Goal: Task Accomplishment & Management: Complete application form

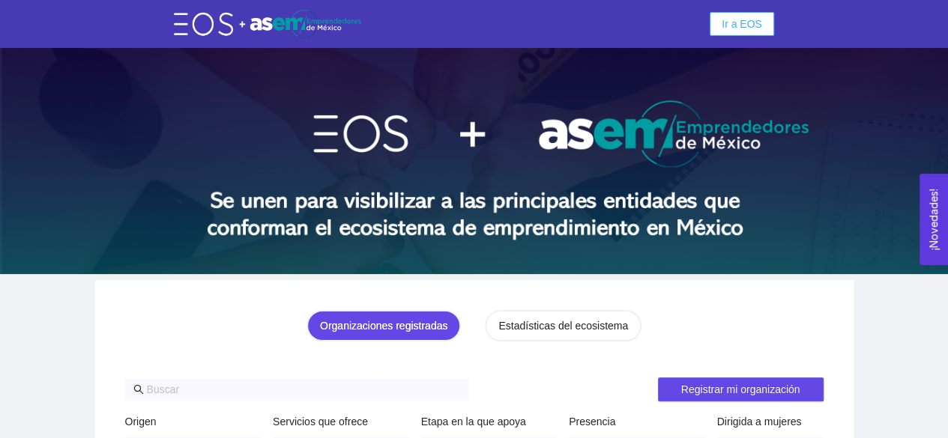
click at [722, 31] on button "Ir a EOS" at bounding box center [742, 24] width 64 height 24
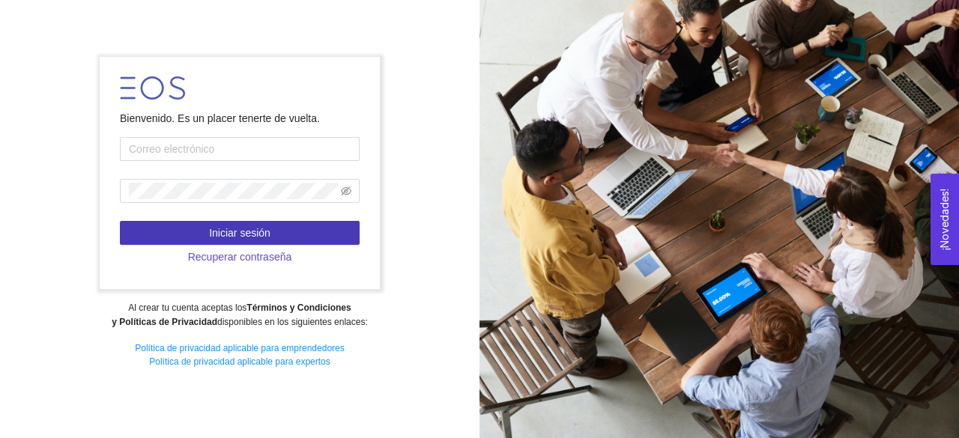
type input "[EMAIL_ADDRESS][DOMAIN_NAME]"
click at [247, 232] on span "Iniciar sesión" at bounding box center [239, 233] width 61 height 16
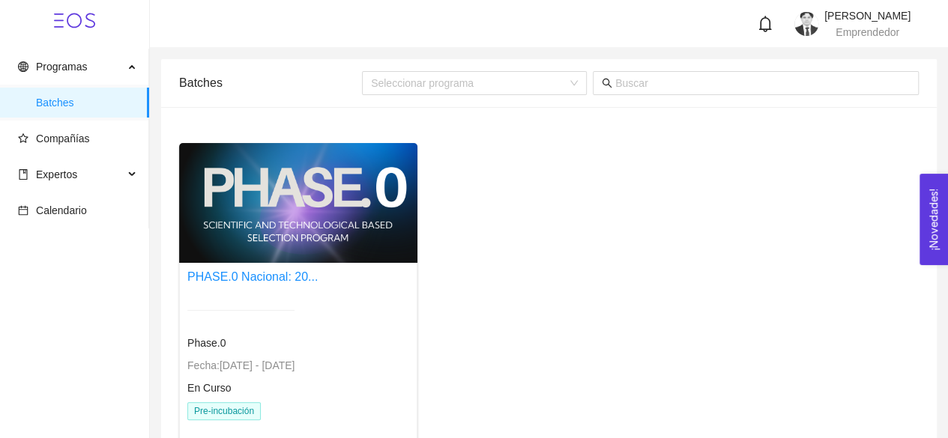
click at [231, 285] on div "PHASE.0 Nacional: 20..." at bounding box center [252, 277] width 130 height 19
click at [63, 143] on span "Compañías" at bounding box center [63, 139] width 54 height 12
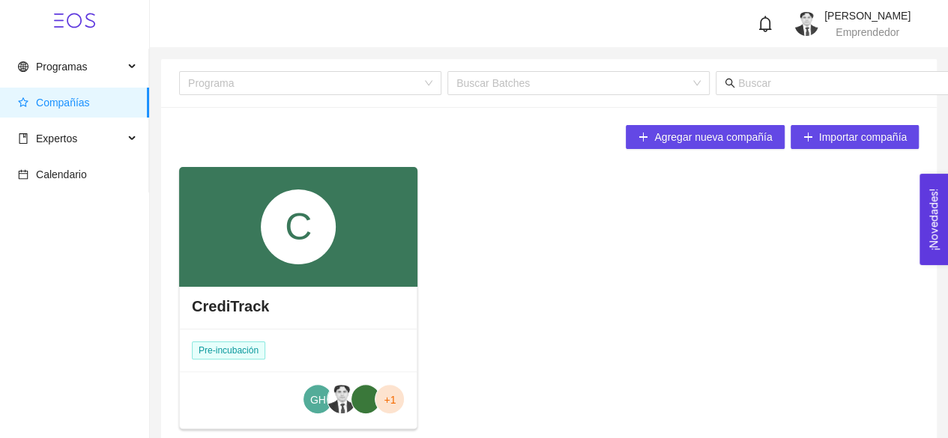
click at [270, 259] on div "C" at bounding box center [298, 227] width 75 height 75
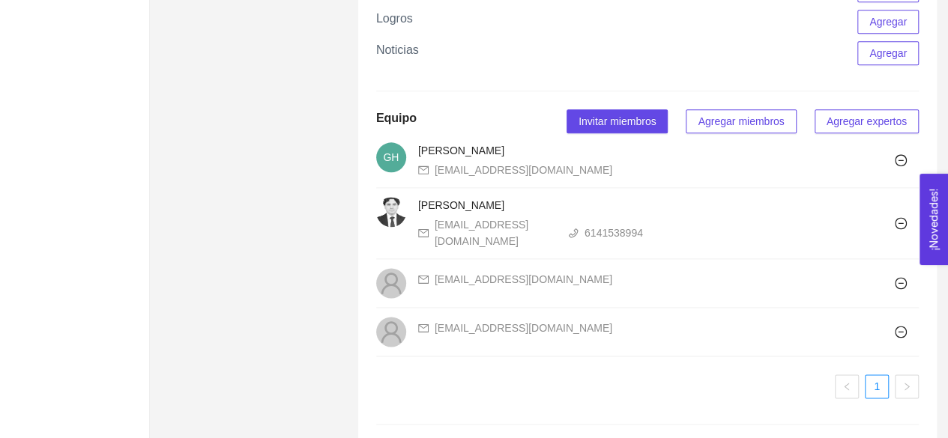
scroll to position [974, 0]
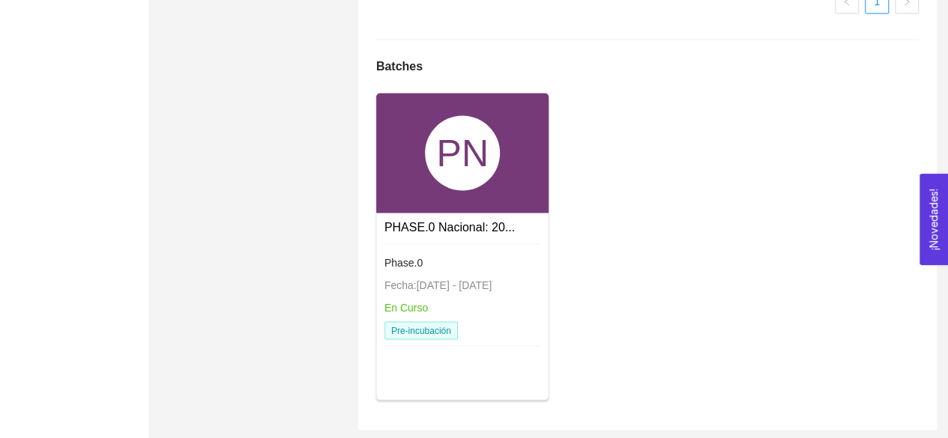
click at [475, 271] on div "Phase.0" at bounding box center [462, 262] width 157 height 16
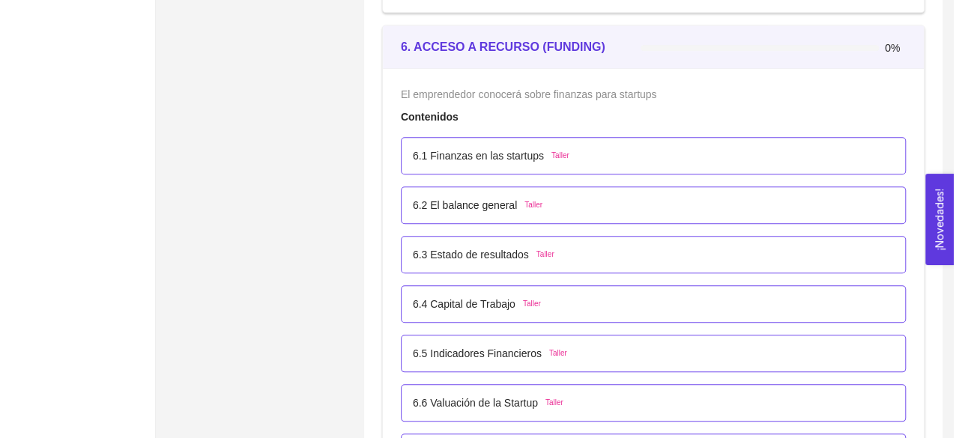
scroll to position [3447, 0]
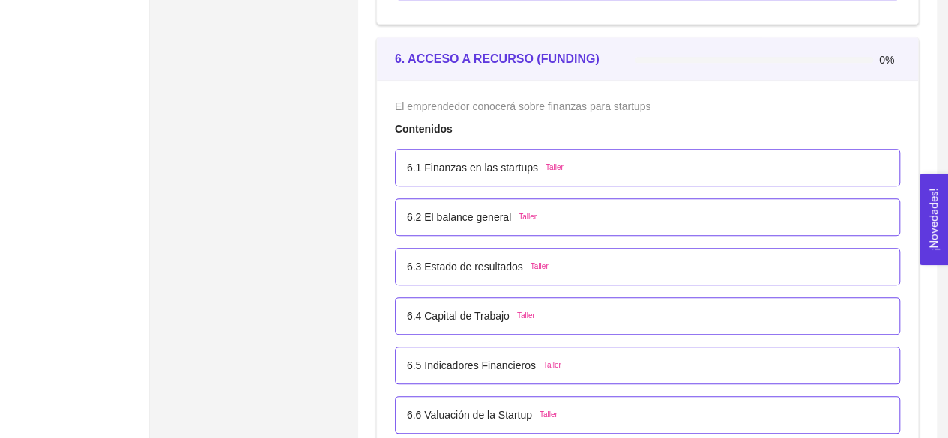
click at [575, 161] on div "6.1 Finanzas en las startups Taller" at bounding box center [647, 168] width 481 height 16
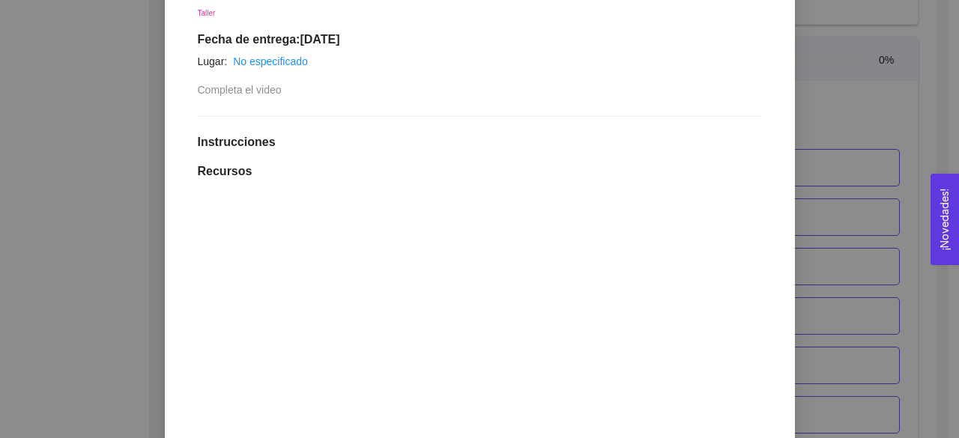
scroll to position [150, 0]
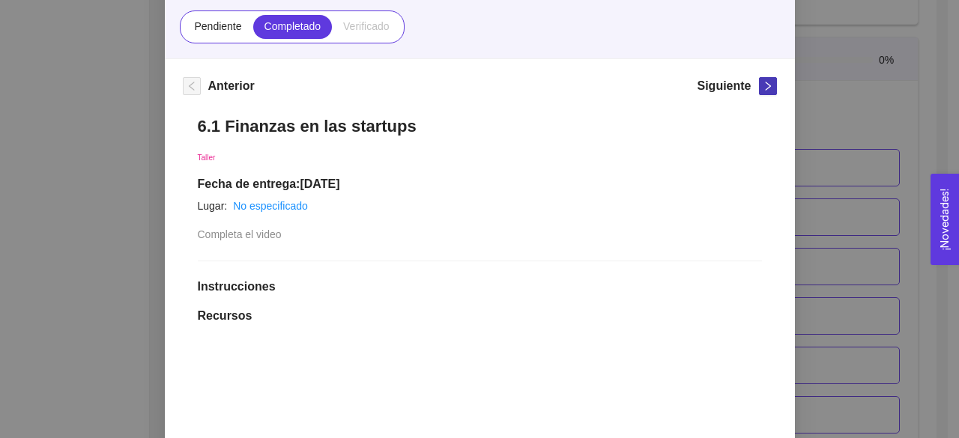
click at [761, 77] on button "button" at bounding box center [768, 86] width 18 height 18
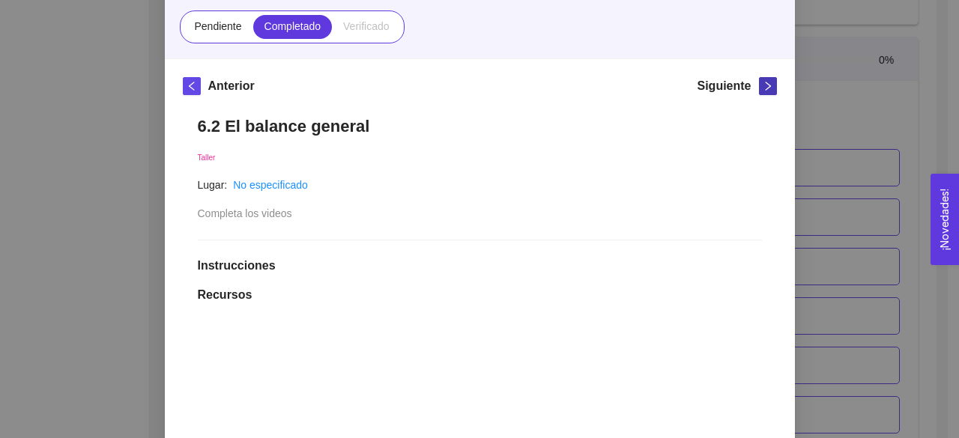
click at [759, 91] on button "button" at bounding box center [768, 86] width 18 height 18
click at [371, 20] on span "Verificado" at bounding box center [366, 26] width 46 height 12
click at [765, 86] on icon "right" at bounding box center [767, 86] width 5 height 9
click at [762, 93] on button "button" at bounding box center [768, 86] width 18 height 18
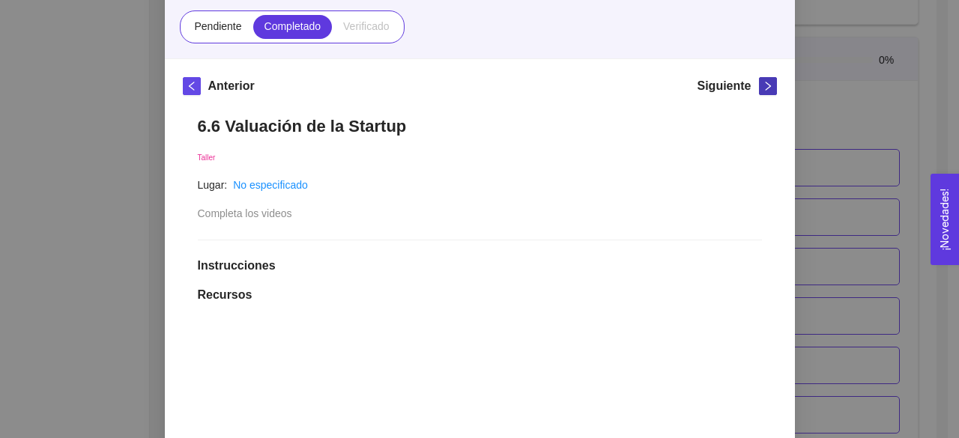
click at [762, 93] on button "button" at bounding box center [768, 86] width 18 height 18
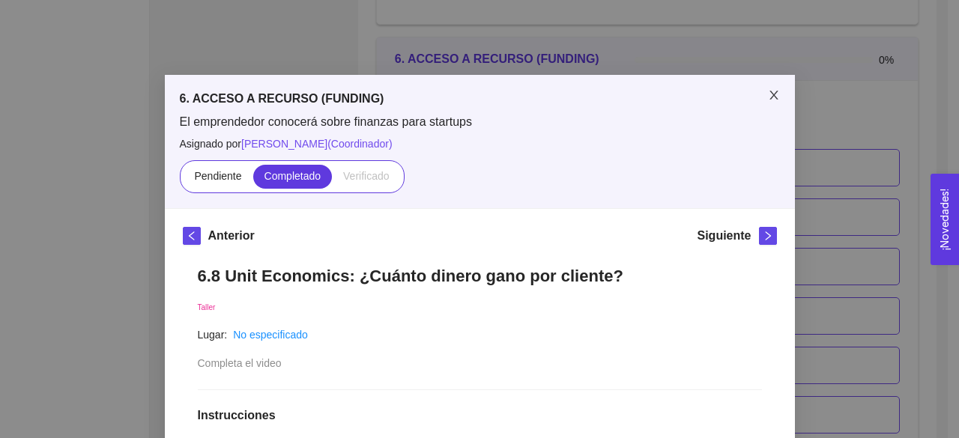
click at [768, 94] on icon "close" at bounding box center [774, 95] width 12 height 12
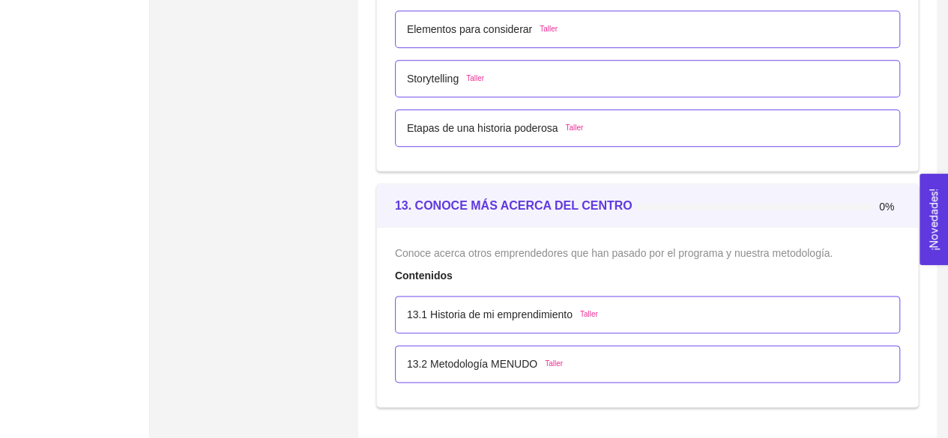
scroll to position [6321, 0]
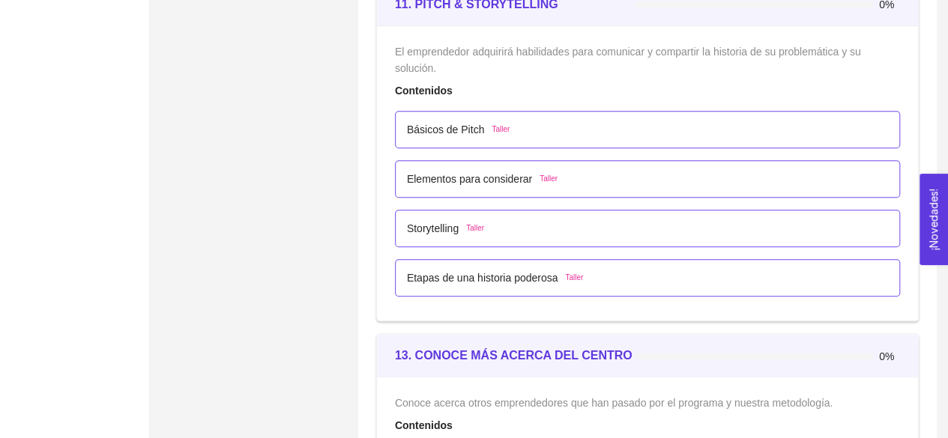
click at [567, 121] on div "Básicos de Pitch Taller" at bounding box center [647, 129] width 481 height 16
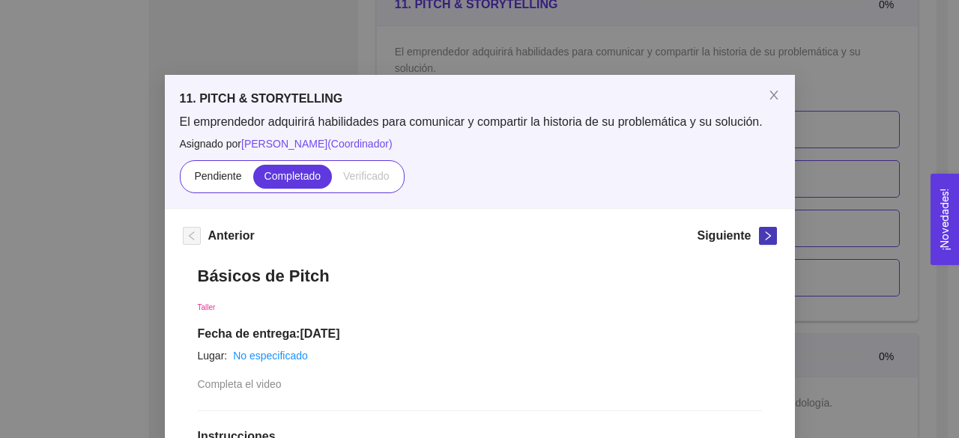
click at [761, 243] on button "button" at bounding box center [768, 236] width 18 height 18
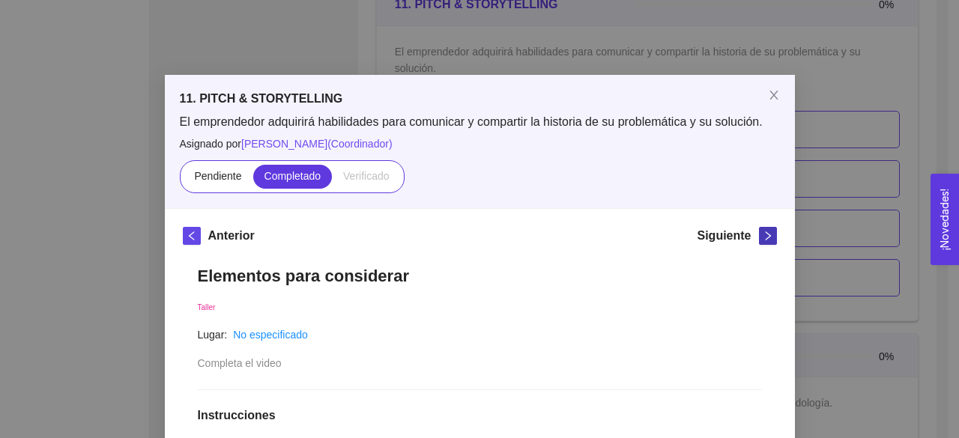
click at [761, 243] on button "button" at bounding box center [768, 236] width 18 height 18
click at [776, 103] on span "Close" at bounding box center [774, 96] width 42 height 42
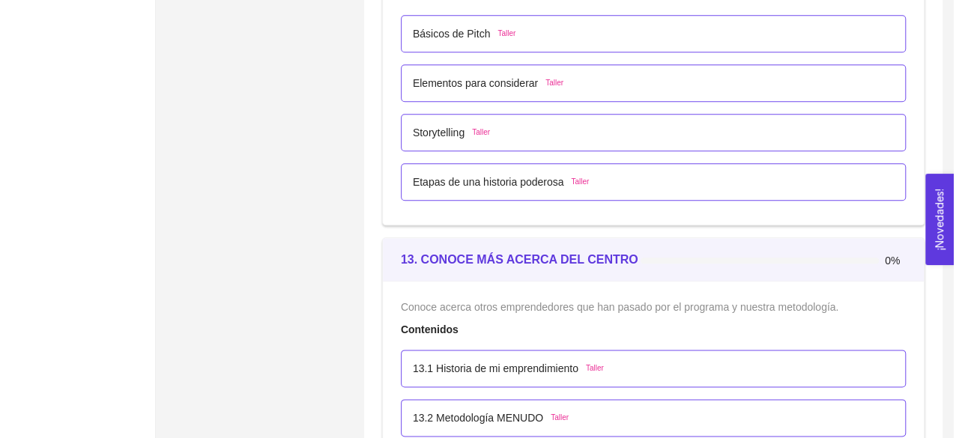
scroll to position [6471, 0]
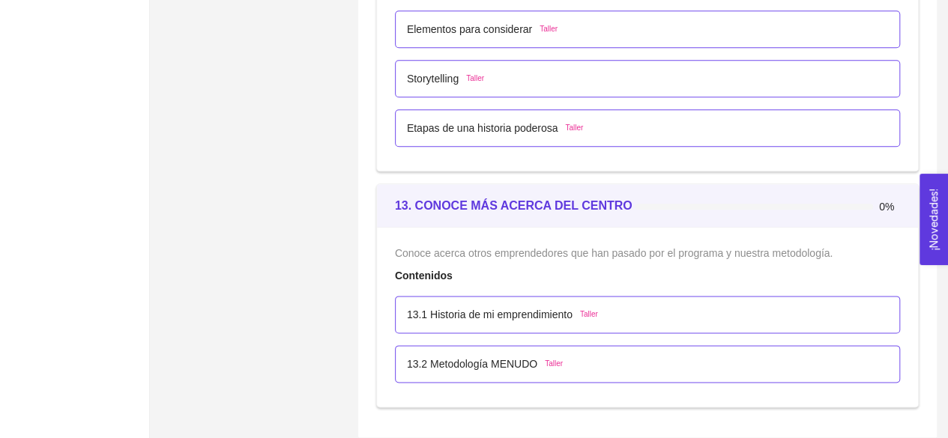
click at [577, 296] on div "13.1 Historia de mi emprendimiento Taller" at bounding box center [647, 314] width 505 height 37
click at [592, 309] on span "Taller" at bounding box center [589, 315] width 18 height 12
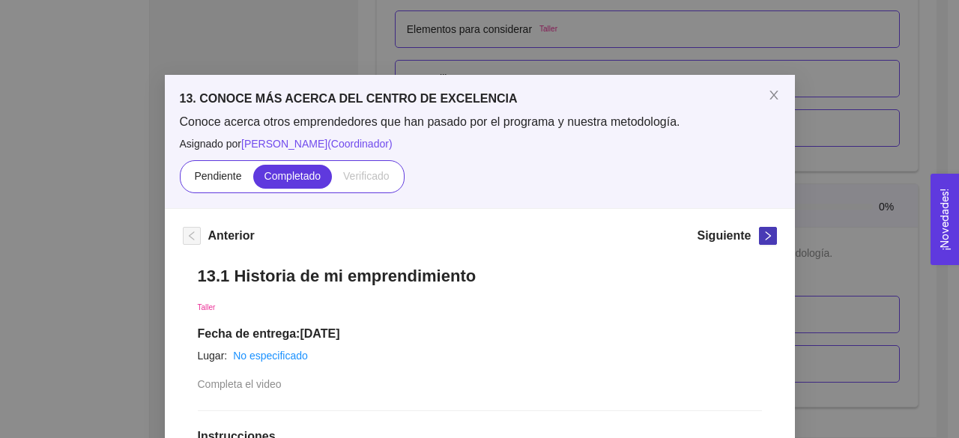
drag, startPoint x: 761, startPoint y: 229, endPoint x: 760, endPoint y: 236, distance: 7.6
click at [761, 230] on button "button" at bounding box center [768, 236] width 18 height 18
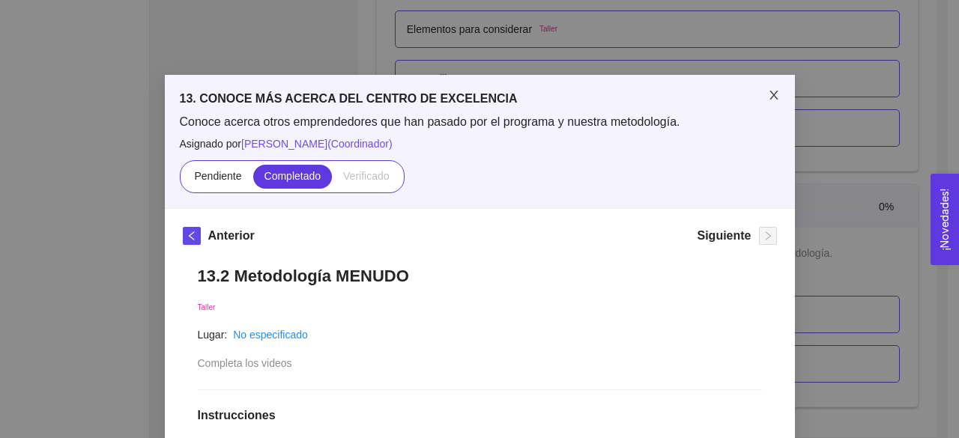
click at [770, 104] on span "Close" at bounding box center [774, 96] width 42 height 42
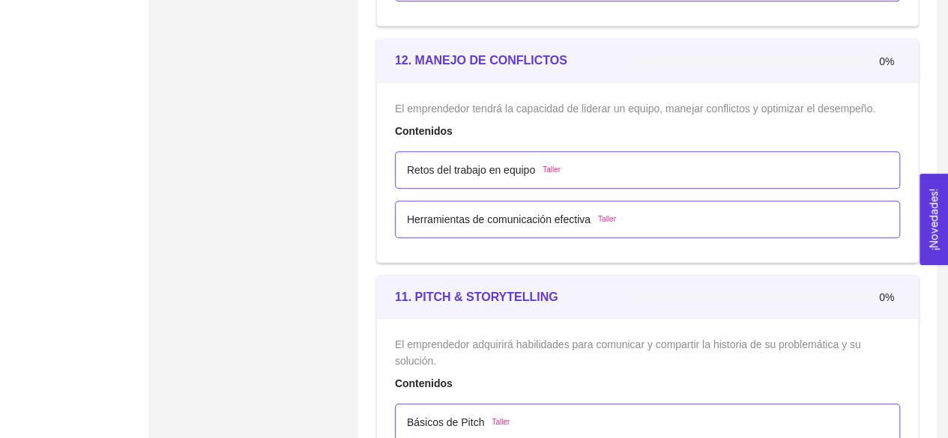
scroll to position [6004, 0]
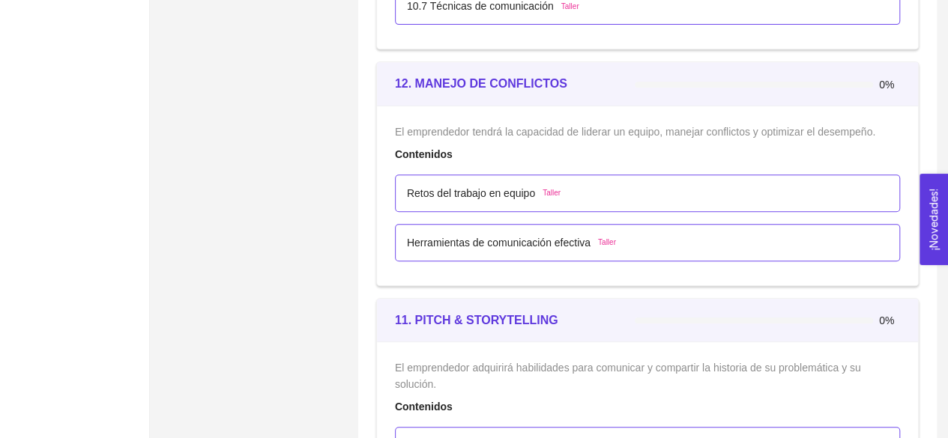
click at [652, 185] on div "Retos del trabajo en equipo Taller" at bounding box center [647, 193] width 481 height 16
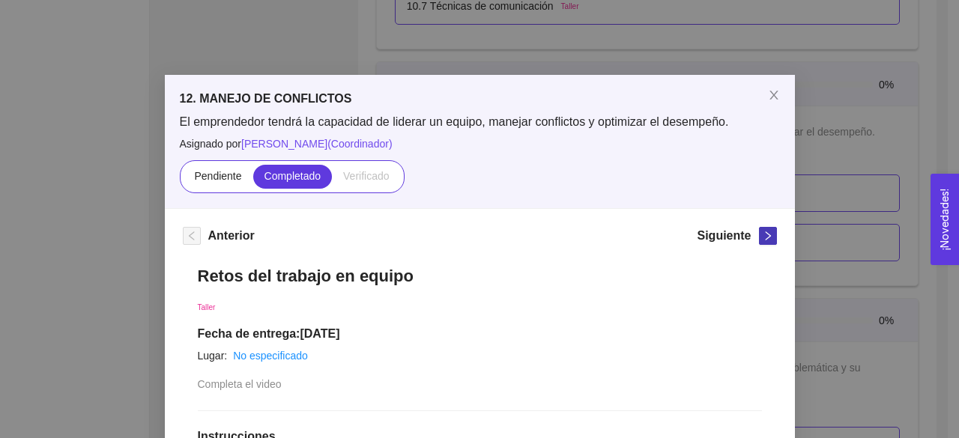
click at [764, 239] on icon "right" at bounding box center [768, 236] width 10 height 10
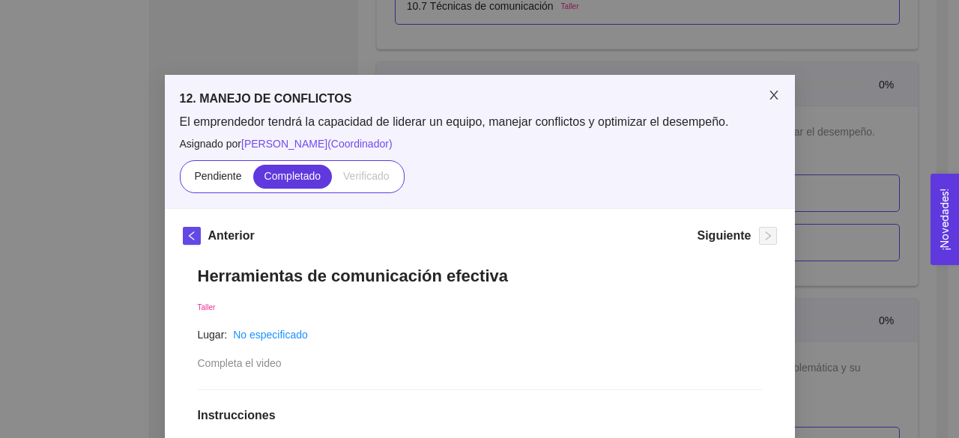
click at [768, 101] on icon "close" at bounding box center [774, 95] width 12 height 12
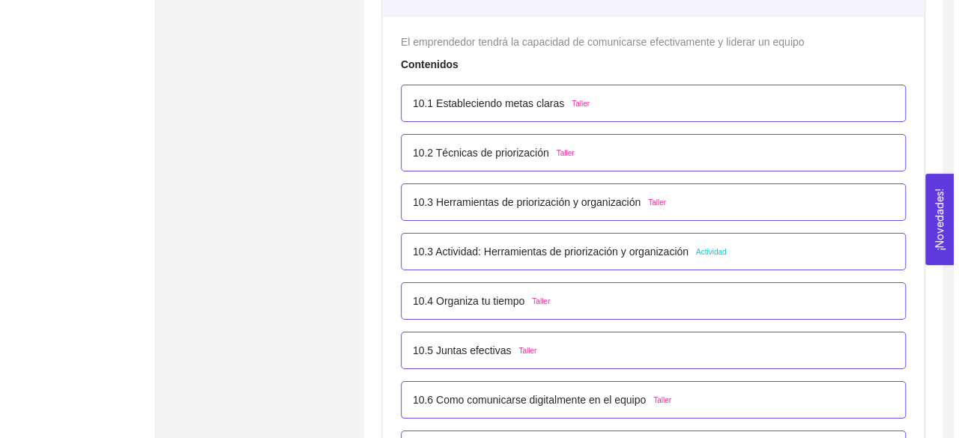
scroll to position [5555, 0]
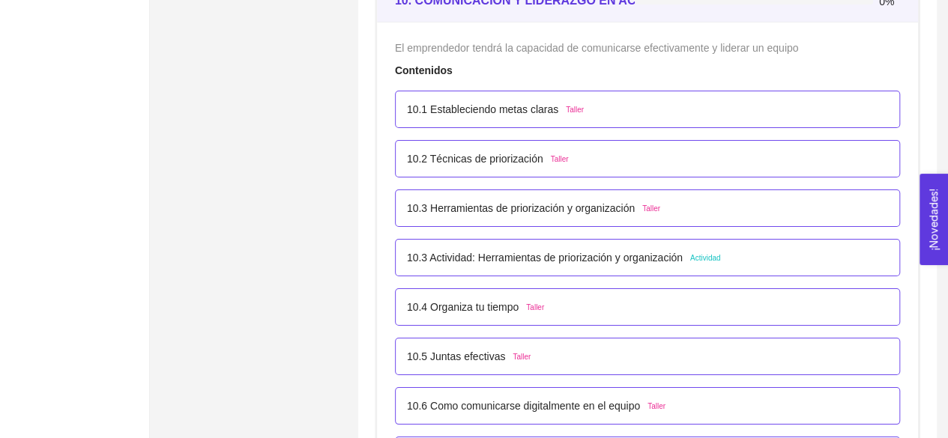
click at [555, 116] on div "10.1 Estableciendo metas claras Taller" at bounding box center [647, 109] width 505 height 37
click at [566, 107] on span "Taller" at bounding box center [575, 110] width 18 height 12
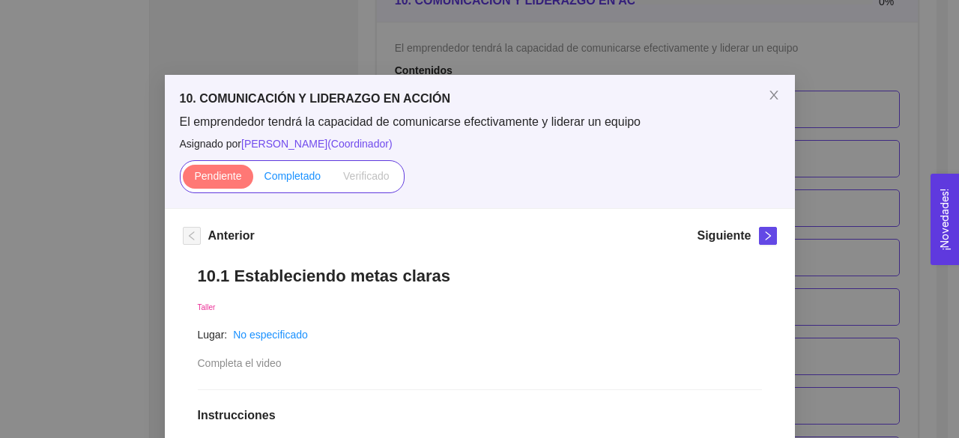
click at [284, 180] on span "Completado" at bounding box center [293, 176] width 57 height 12
click at [253, 180] on input "Completado" at bounding box center [253, 180] width 0 height 0
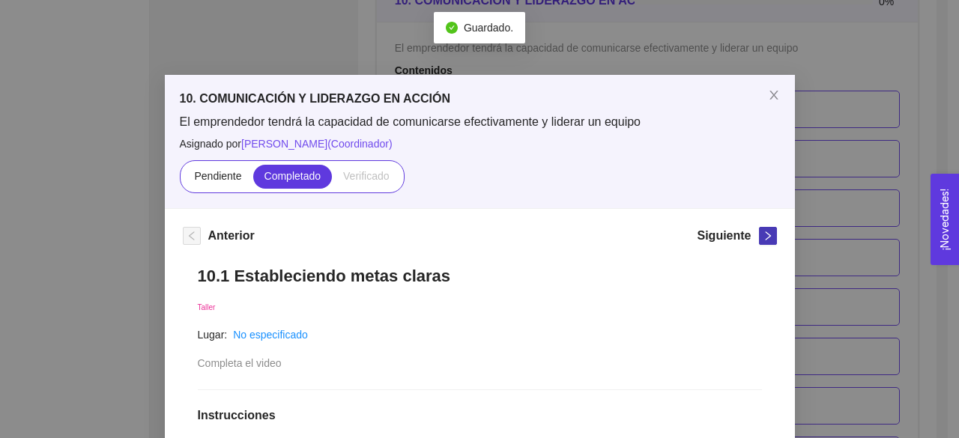
click at [765, 237] on icon "right" at bounding box center [767, 236] width 5 height 9
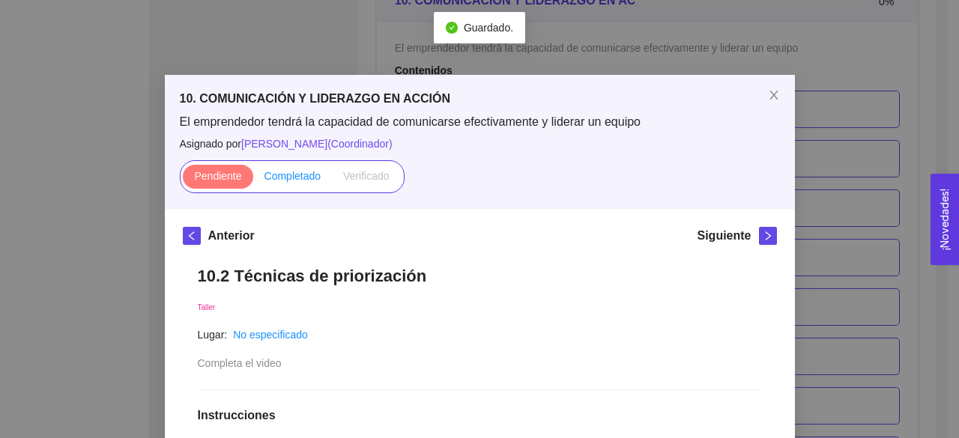
click at [307, 181] on span "Completado" at bounding box center [293, 176] width 57 height 12
click at [253, 180] on input "Completado" at bounding box center [253, 180] width 0 height 0
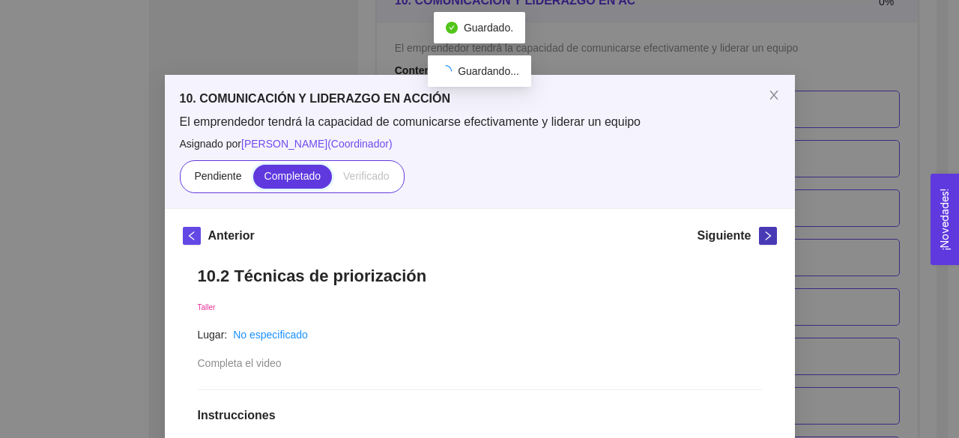
scroll to position [240, 0]
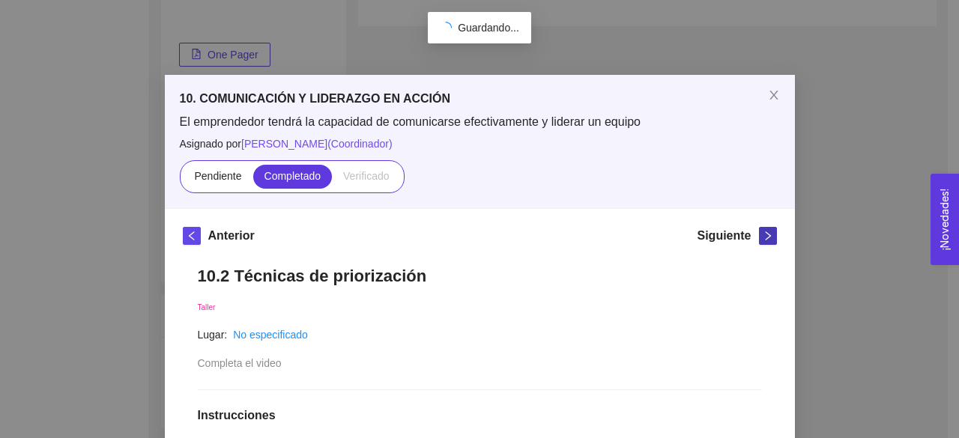
click at [760, 241] on button "button" at bounding box center [768, 236] width 18 height 18
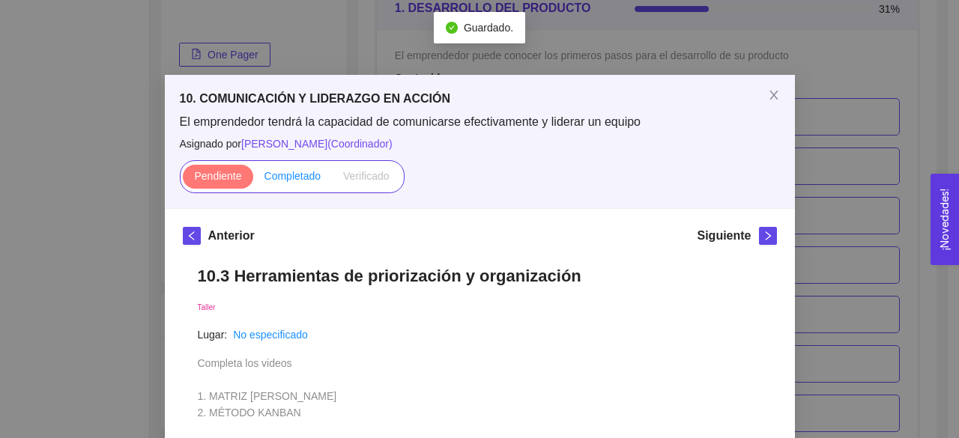
click at [269, 178] on span "Completado" at bounding box center [293, 176] width 57 height 12
click at [253, 180] on input "Completado" at bounding box center [253, 180] width 0 height 0
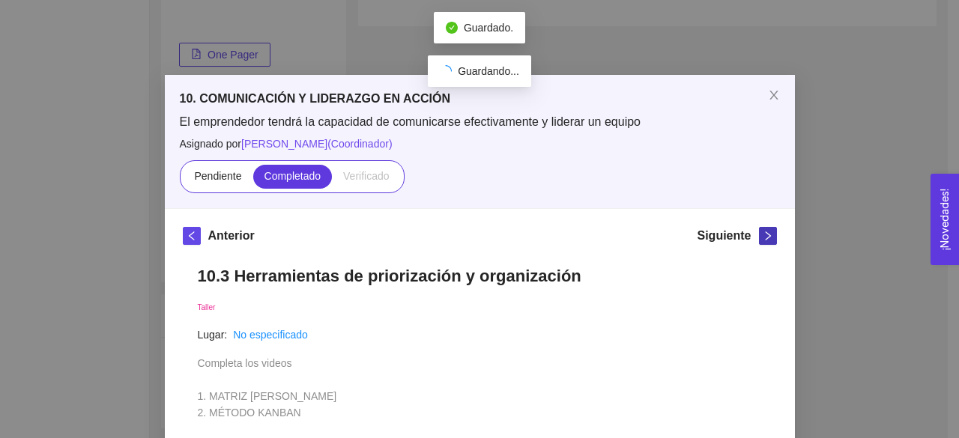
click at [763, 239] on icon "right" at bounding box center [768, 236] width 10 height 10
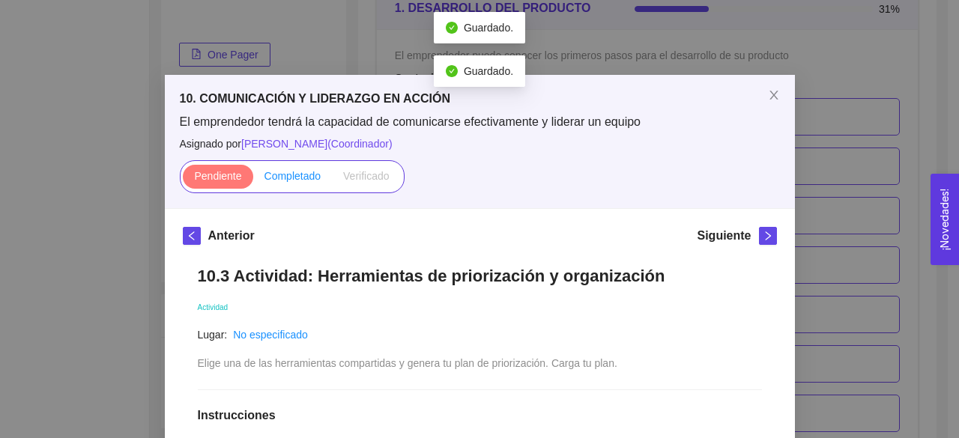
click at [288, 182] on span "Completado" at bounding box center [293, 176] width 57 height 12
click at [253, 180] on input "Completado" at bounding box center [253, 180] width 0 height 0
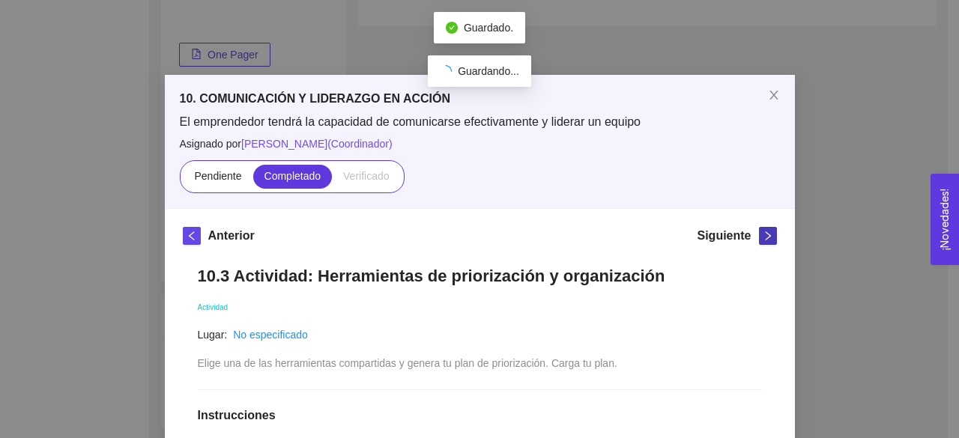
click at [767, 239] on span "right" at bounding box center [768, 236] width 16 height 10
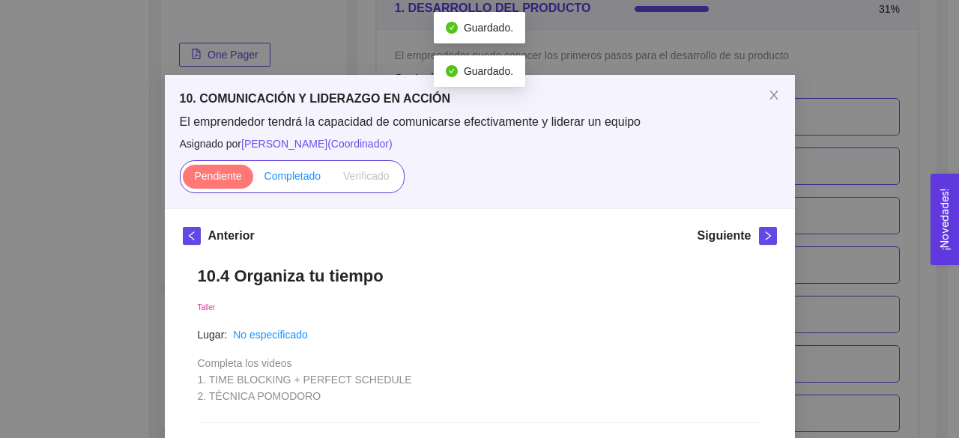
click at [297, 181] on span "Completado" at bounding box center [293, 176] width 57 height 12
click at [253, 180] on input "Completado" at bounding box center [253, 180] width 0 height 0
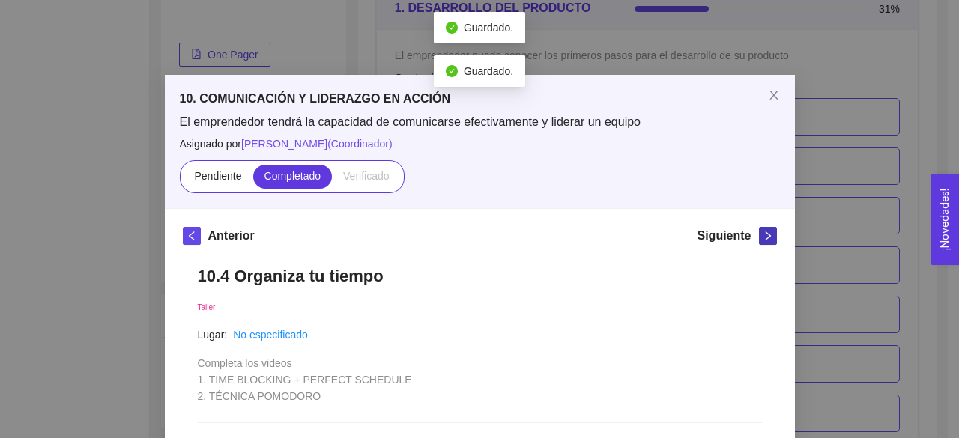
click at [761, 241] on button "button" at bounding box center [768, 236] width 18 height 18
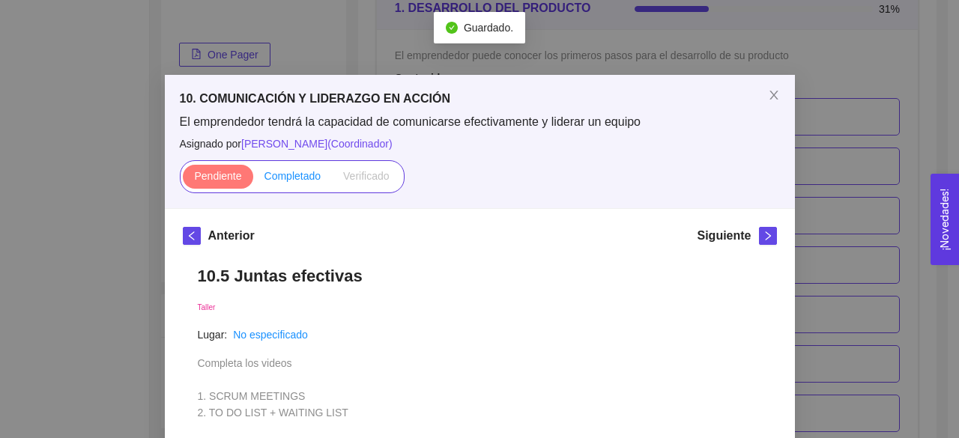
click at [277, 181] on span "Completado" at bounding box center [293, 176] width 57 height 12
click at [253, 180] on input "Completado" at bounding box center [253, 180] width 0 height 0
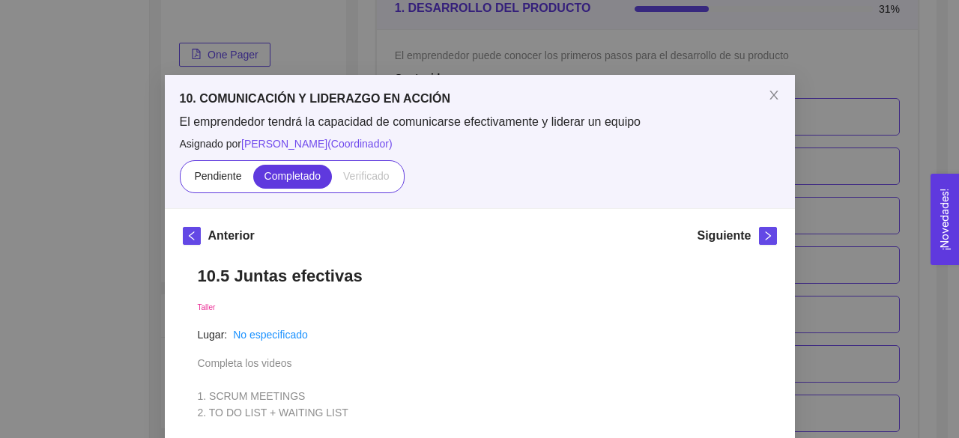
click at [761, 227] on button "button" at bounding box center [768, 236] width 18 height 18
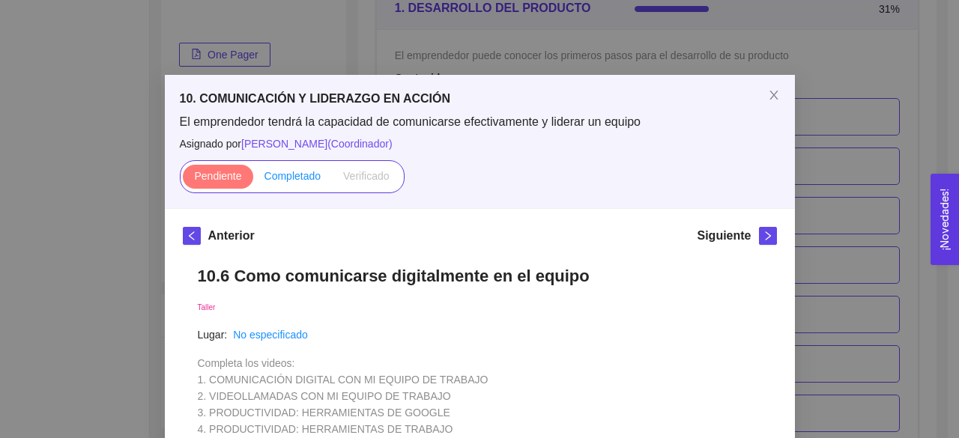
click at [312, 172] on span "Completado" at bounding box center [293, 176] width 57 height 12
click at [253, 180] on input "Completado" at bounding box center [253, 180] width 0 height 0
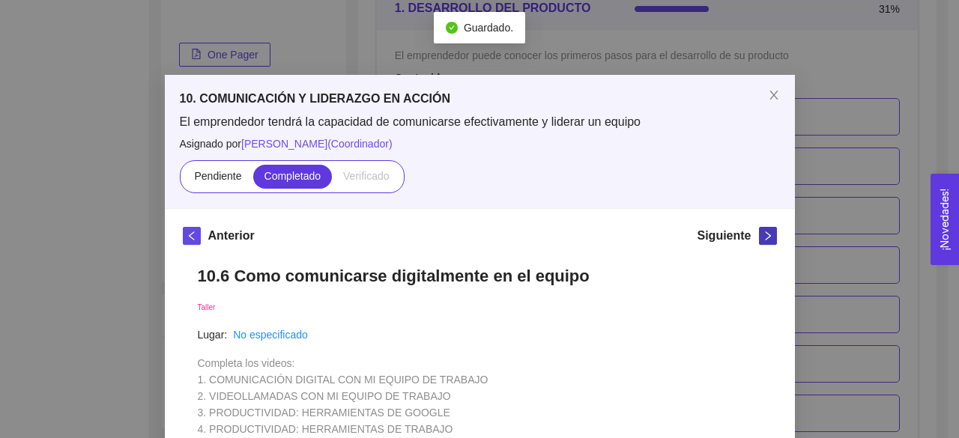
click at [760, 229] on button "button" at bounding box center [768, 236] width 18 height 18
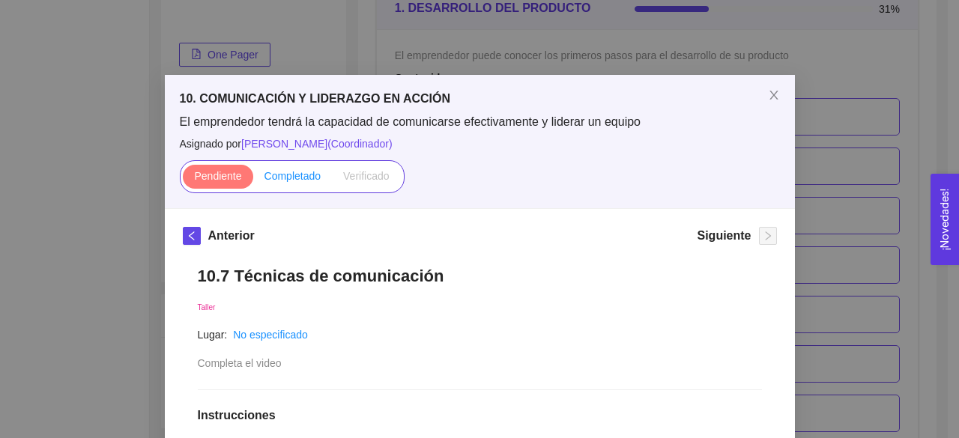
click at [286, 178] on span "Completado" at bounding box center [293, 176] width 57 height 12
click at [253, 180] on input "Completado" at bounding box center [253, 180] width 0 height 0
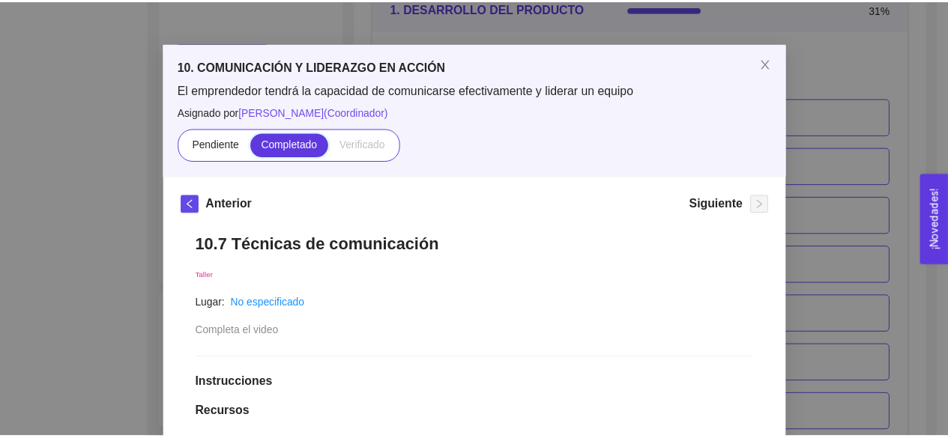
scroll to position [0, 0]
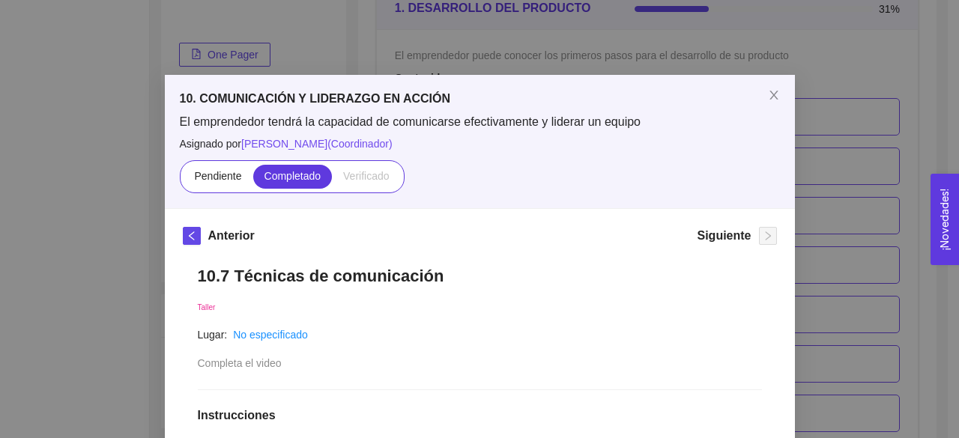
click at [748, 241] on div "Siguiente" at bounding box center [736, 239] width 79 height 24
click at [758, 93] on span "Close" at bounding box center [774, 96] width 42 height 42
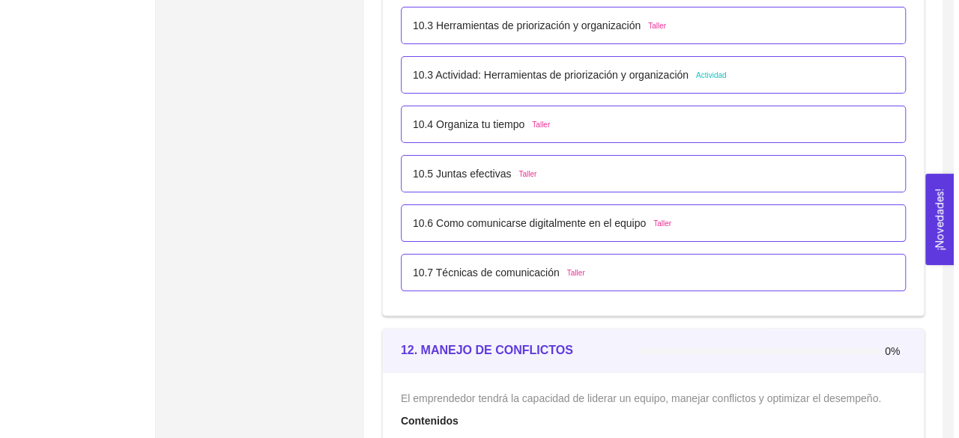
scroll to position [5646, 0]
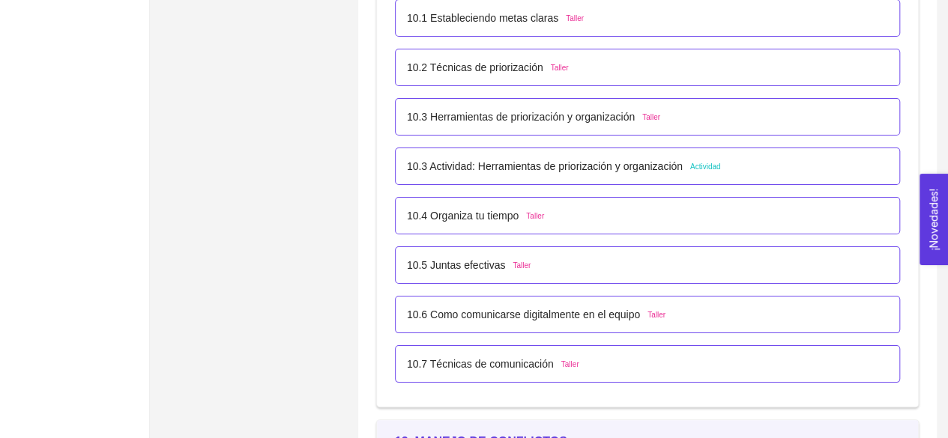
click at [628, 166] on p "10.3 Actividad: Herramientas de priorización y organización" at bounding box center [545, 166] width 276 height 16
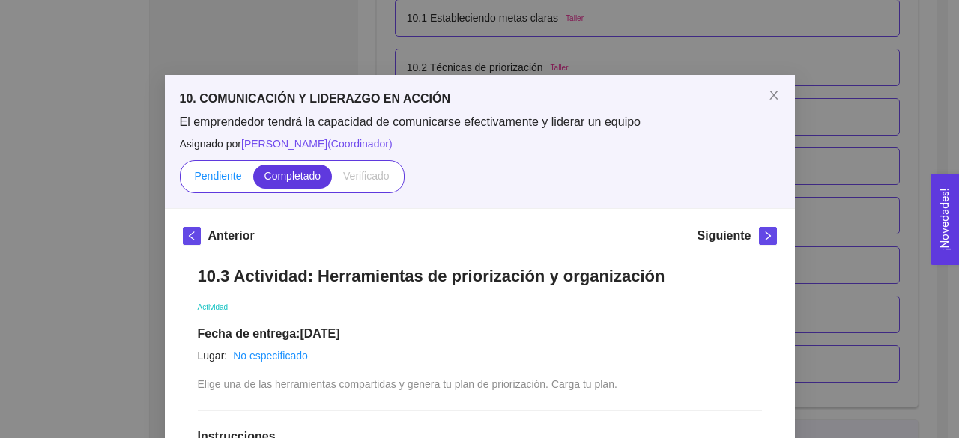
click at [205, 181] on span "Pendiente" at bounding box center [217, 176] width 47 height 12
click at [183, 180] on input "Pendiente" at bounding box center [183, 180] width 0 height 0
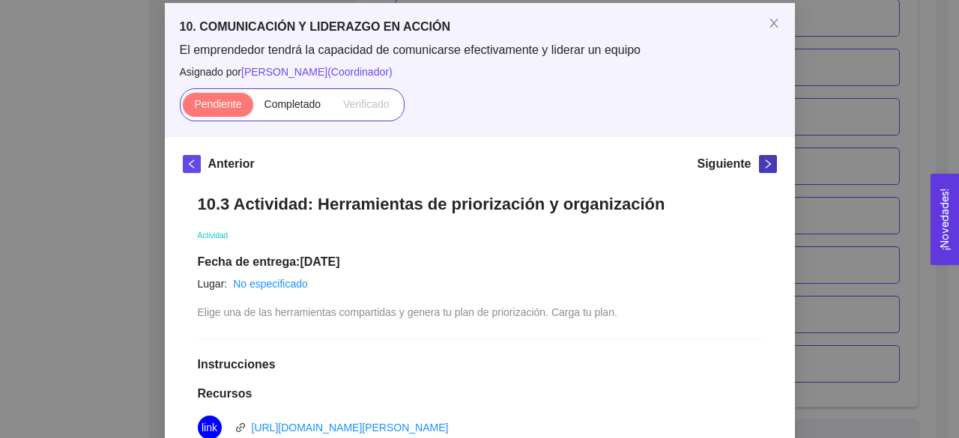
scroll to position [58, 0]
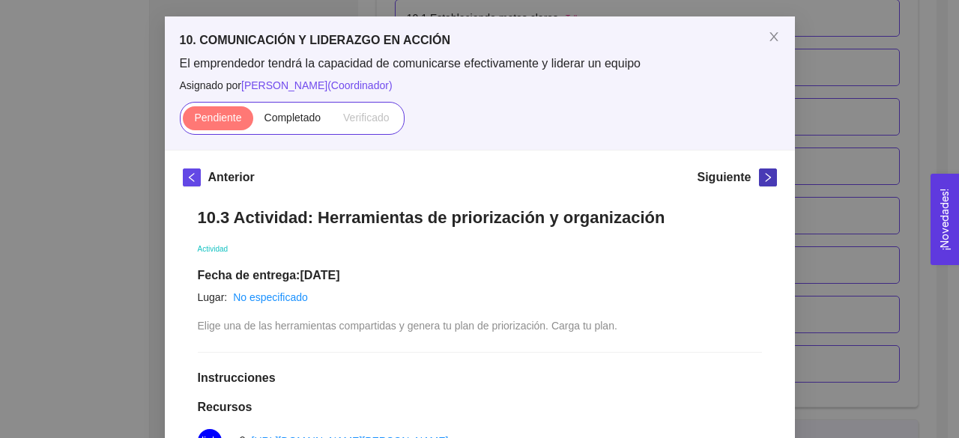
click at [760, 176] on span "right" at bounding box center [768, 177] width 16 height 10
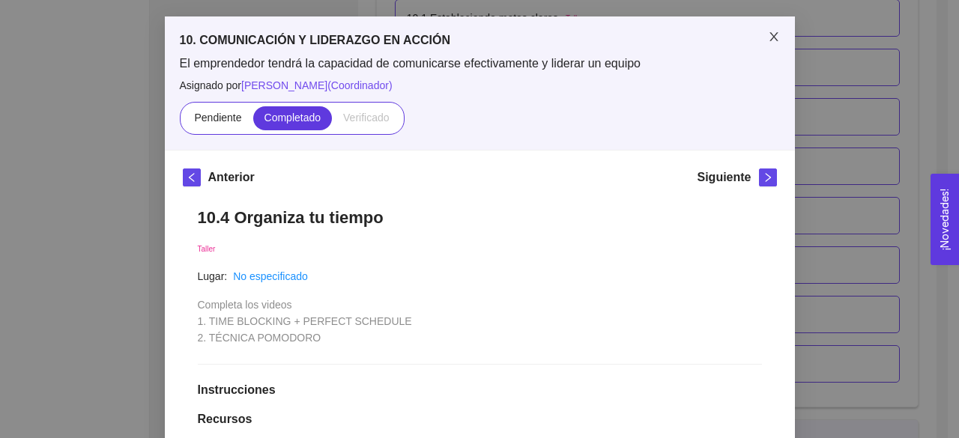
click at [768, 46] on span "Close" at bounding box center [774, 37] width 42 height 42
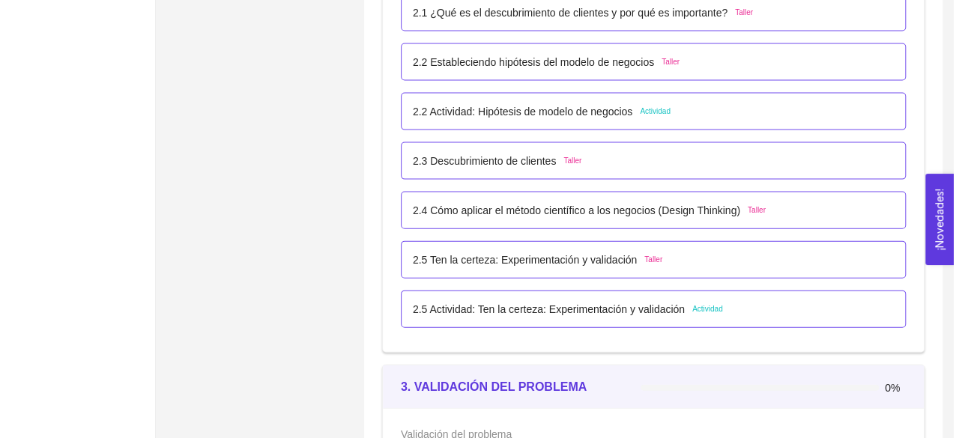
scroll to position [1574, 0]
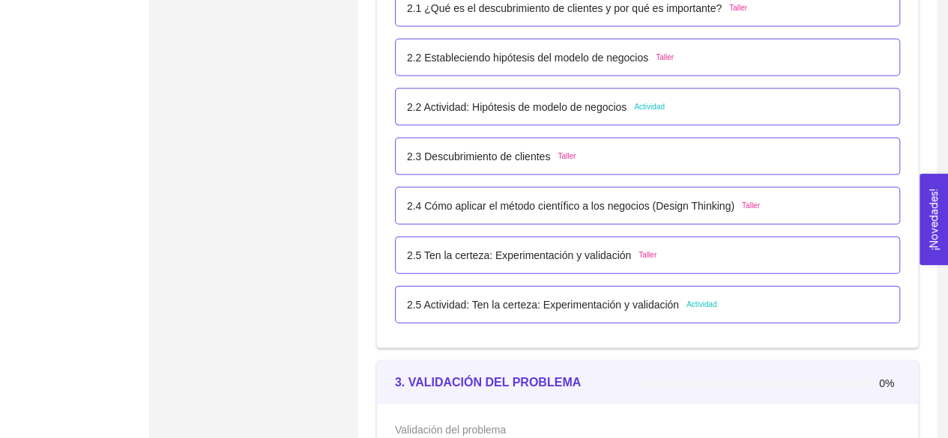
click at [583, 298] on p "2.5 Actividad: Ten la certeza: Experimentación y validación" at bounding box center [543, 305] width 272 height 16
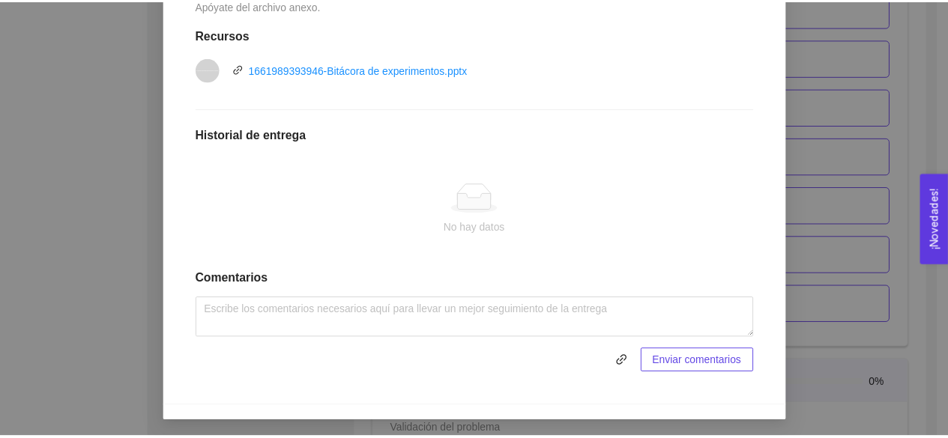
scroll to position [82, 0]
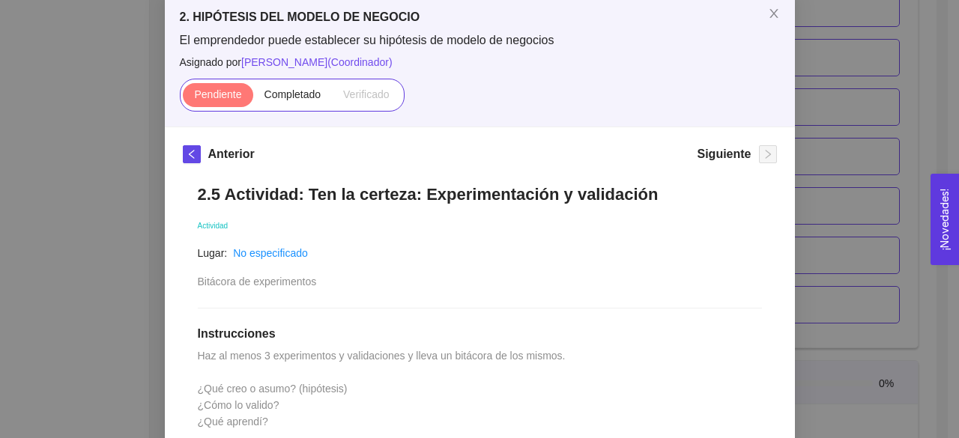
click at [836, 148] on div "2. HIPÓTESIS DEL MODELO DE NEGOCIO El emprendedor puede establecer su hipótesis…" at bounding box center [479, 219] width 959 height 438
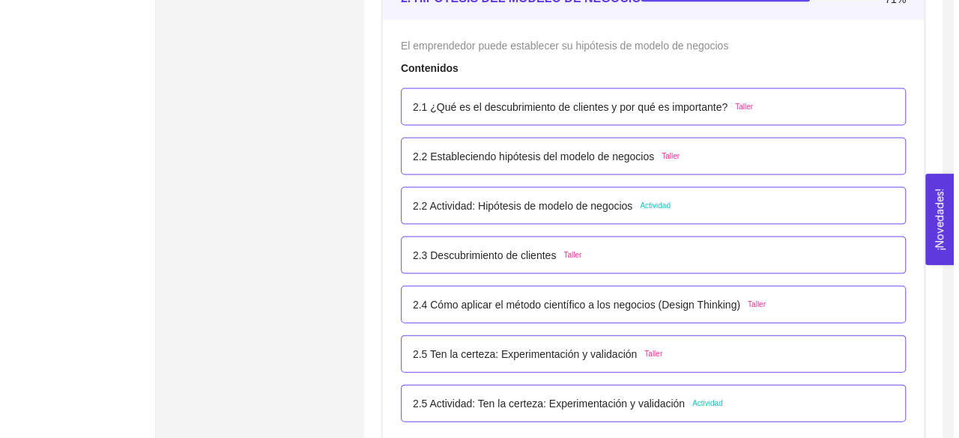
scroll to position [1499, 0]
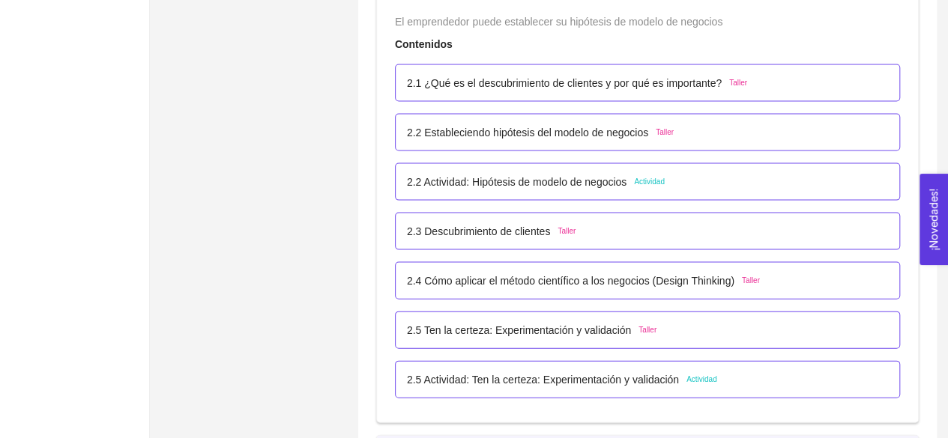
click at [597, 334] on p "2.5 Ten la certeza: Experimentación y validación" at bounding box center [519, 330] width 224 height 16
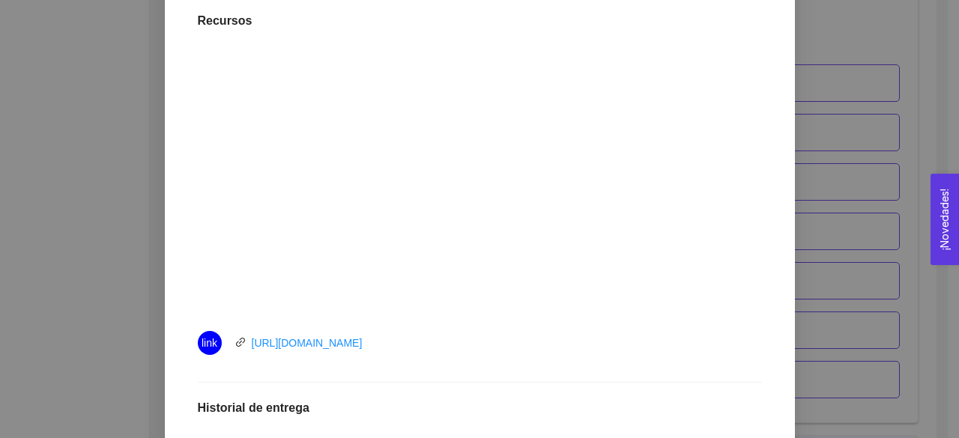
scroll to position [384, 0]
